Goal: Transaction & Acquisition: Obtain resource

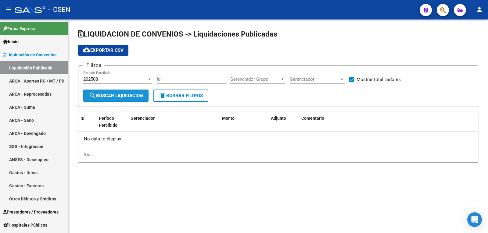
click at [122, 96] on span "search Buscar Liquidacion" at bounding box center [116, 95] width 54 height 5
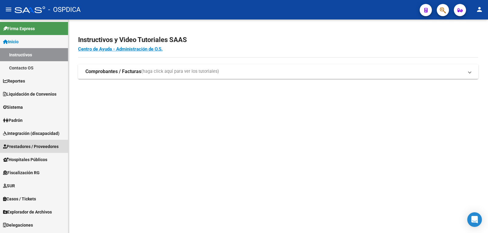
click at [34, 141] on link "Prestadores / Proveedores" at bounding box center [34, 146] width 68 height 13
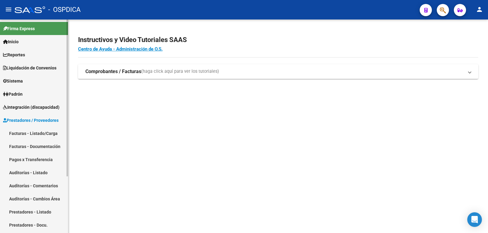
click at [31, 131] on link "Facturas - Listado/Carga" at bounding box center [34, 133] width 68 height 13
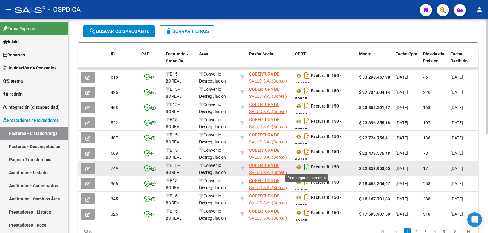
click at [307, 168] on icon "Descargar documento" at bounding box center [307, 167] width 8 height 10
